Goal: Register for event/course

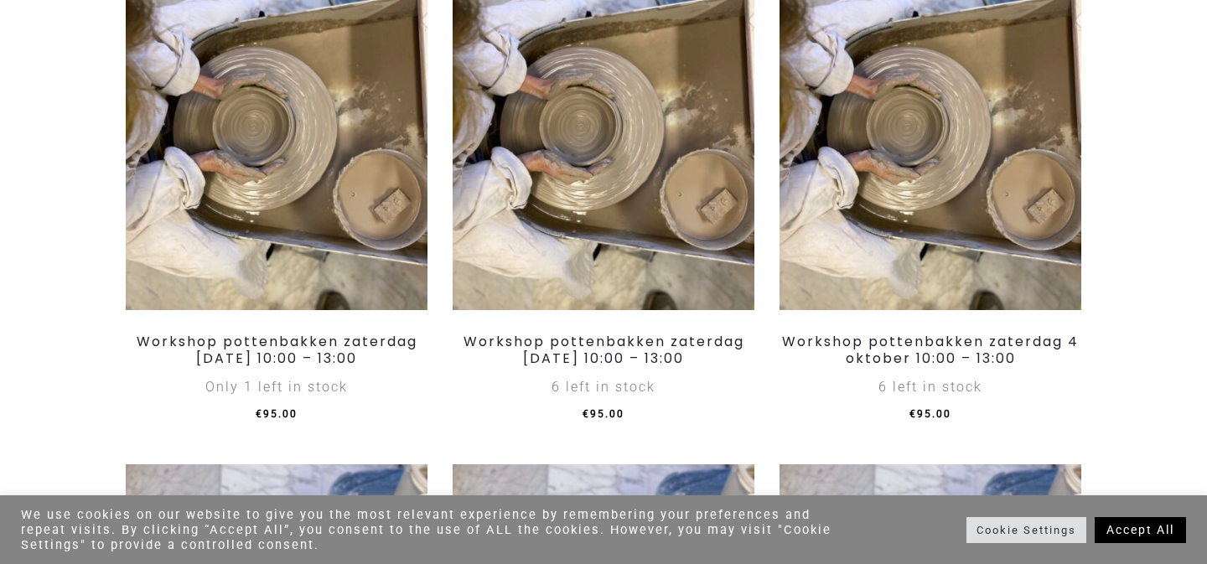
scroll to position [965, 0]
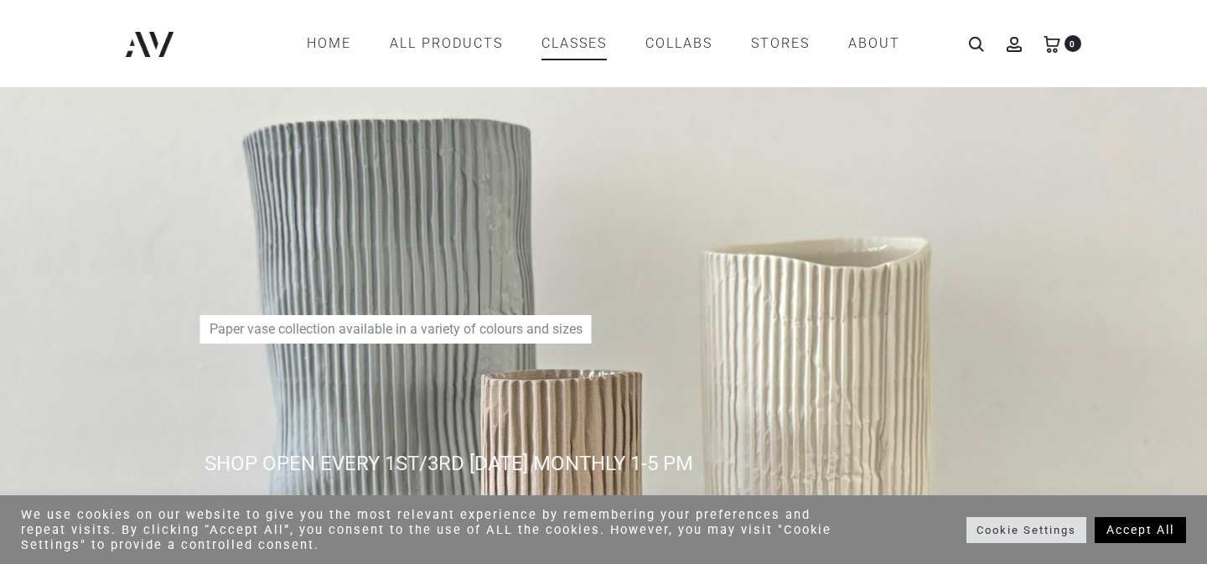
click at [569, 40] on link "CLASSES" at bounding box center [574, 43] width 65 height 29
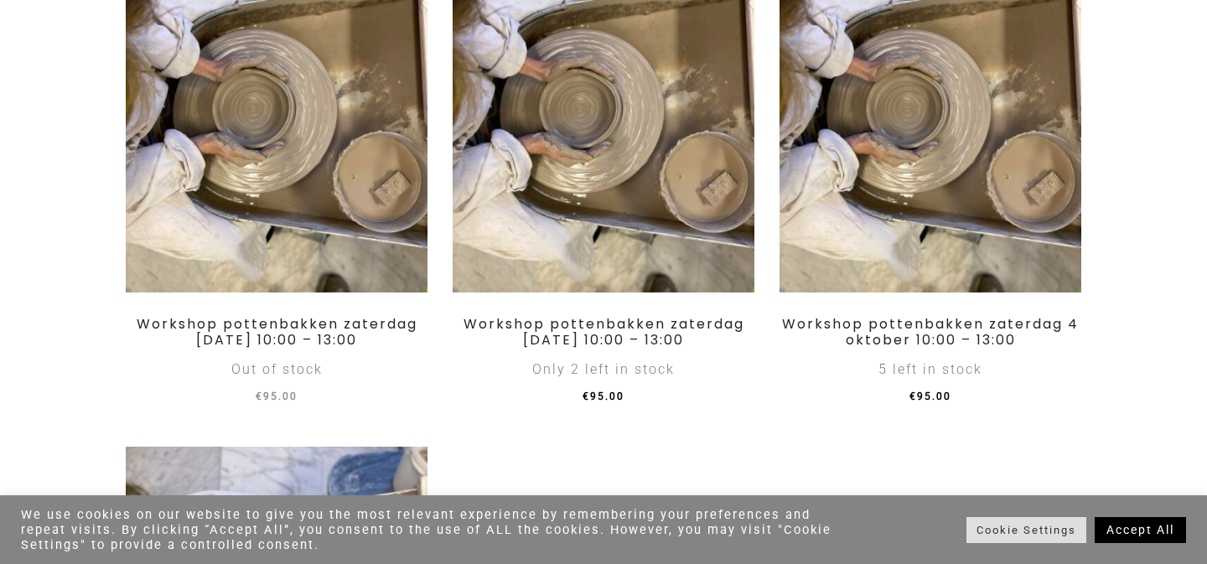
scroll to position [1520, 0]
